Goal: Task Accomplishment & Management: Manage account settings

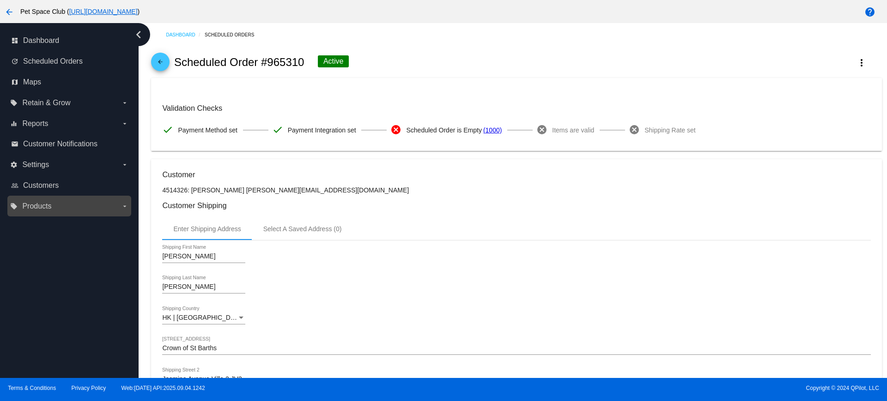
scroll to position [404, 0]
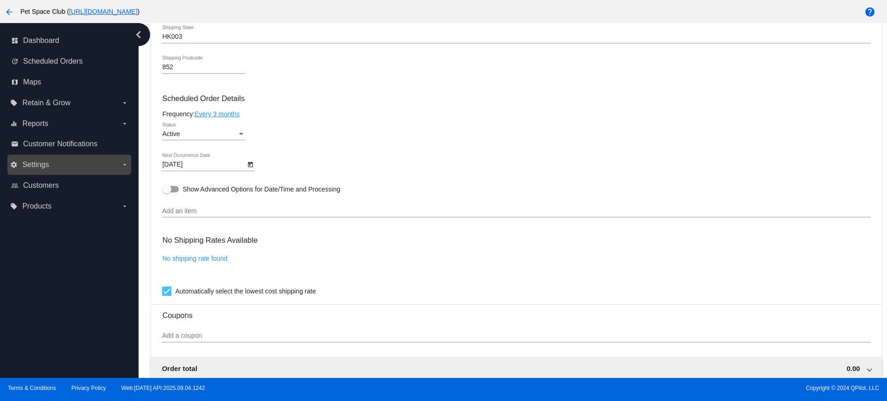
click at [37, 165] on span "Settings" at bounding box center [35, 165] width 27 height 8
click at [0, 0] on input "settings Settings arrow_drop_down" at bounding box center [0, 0] width 0 height 0
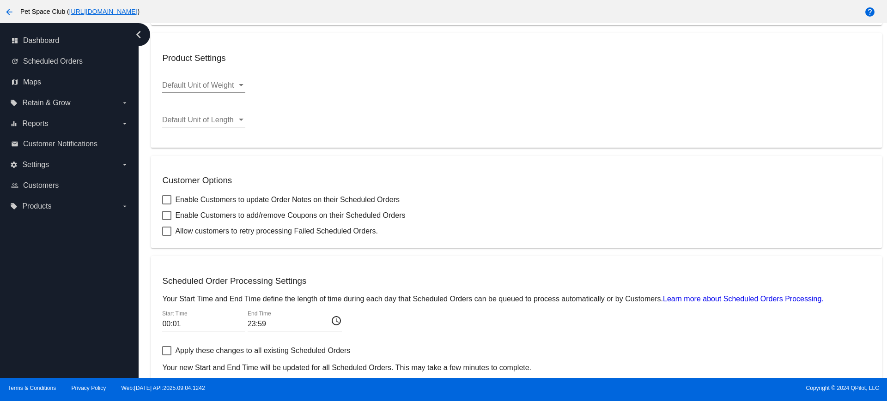
scroll to position [284, 0]
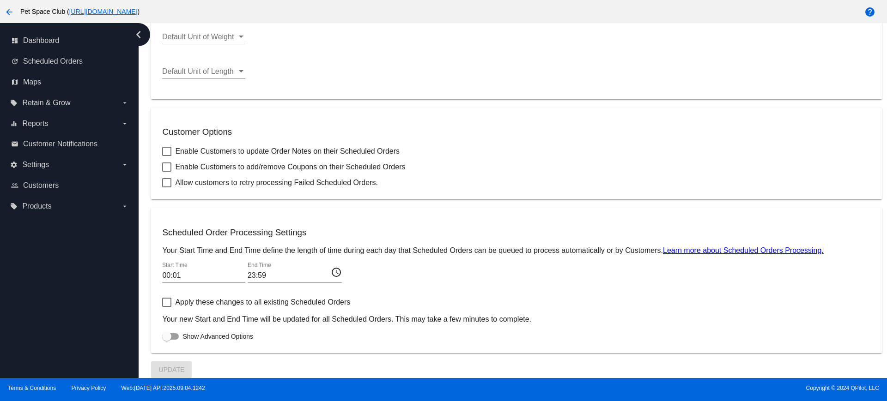
click at [140, 213] on div "Dashboard Site Settings Location Settings Postal Code Postal Code or Zip Code (…" at bounding box center [513, 200] width 748 height 355
